Goal: Check status: Check status

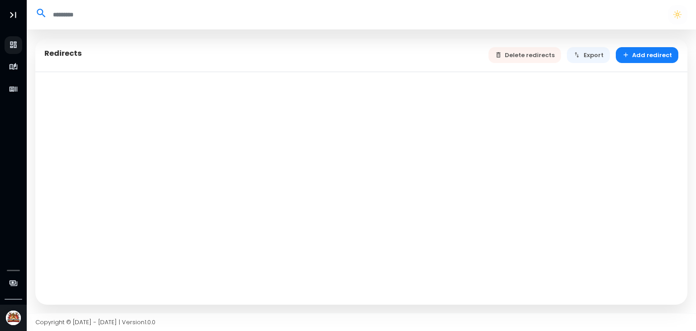
select select "**"
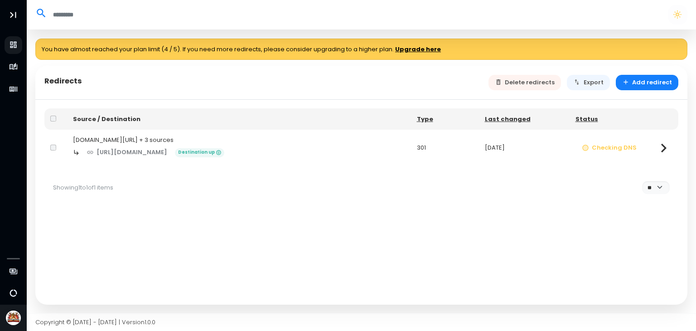
click at [137, 137] on div "[DOMAIN_NAME][URL] + 3 sources" at bounding box center [239, 139] width 332 height 9
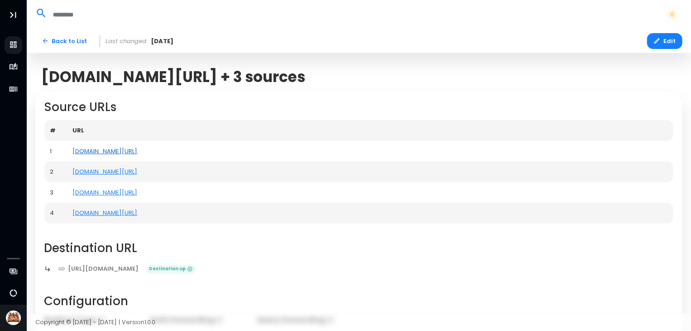
click at [97, 149] on link "[DOMAIN_NAME][URL]" at bounding box center [105, 151] width 65 height 9
click at [102, 170] on link "[DOMAIN_NAME][URL]" at bounding box center [105, 171] width 65 height 9
click at [113, 189] on link "[DOMAIN_NAME][URL]" at bounding box center [105, 192] width 65 height 9
click at [94, 212] on link "[DOMAIN_NAME][URL]" at bounding box center [105, 212] width 65 height 9
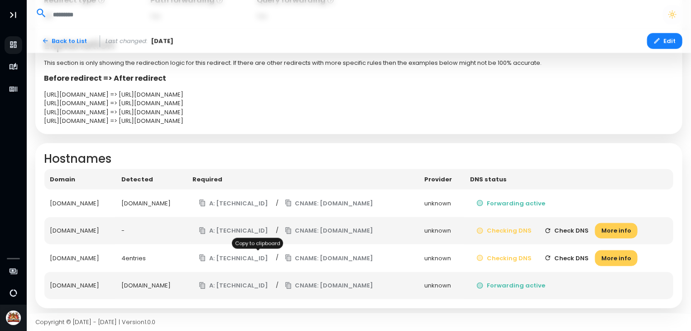
scroll to position [323, 0]
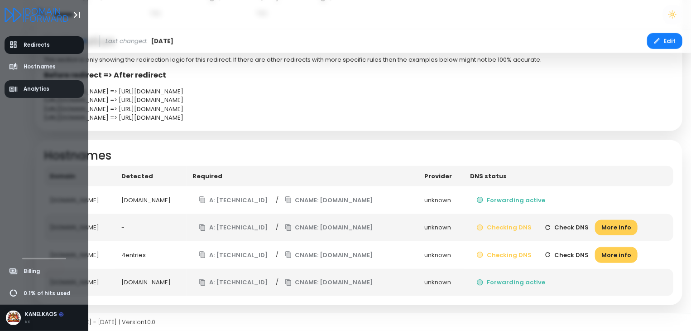
click at [40, 91] on span "Analytics" at bounding box center [37, 89] width 26 height 8
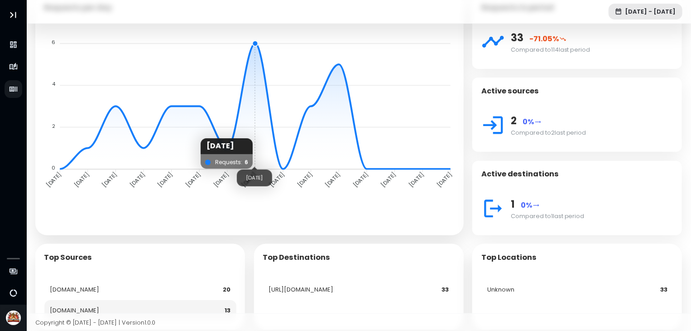
scroll to position [92, 0]
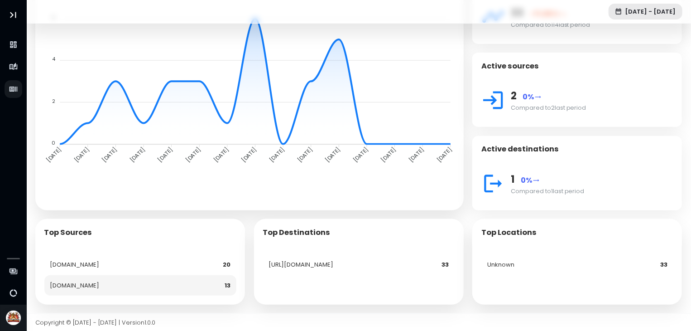
click at [96, 265] on td "[DOMAIN_NAME]" at bounding box center [117, 264] width 146 height 21
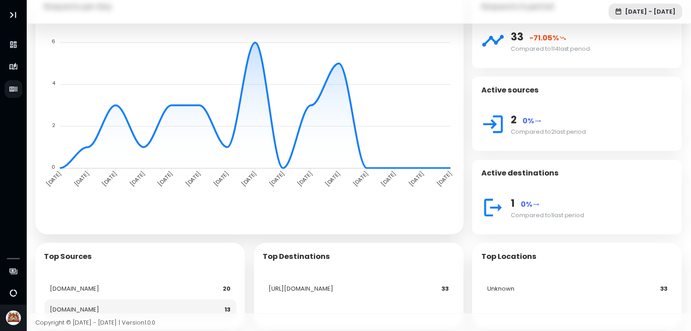
scroll to position [0, 0]
